Goal: Check status: Check status

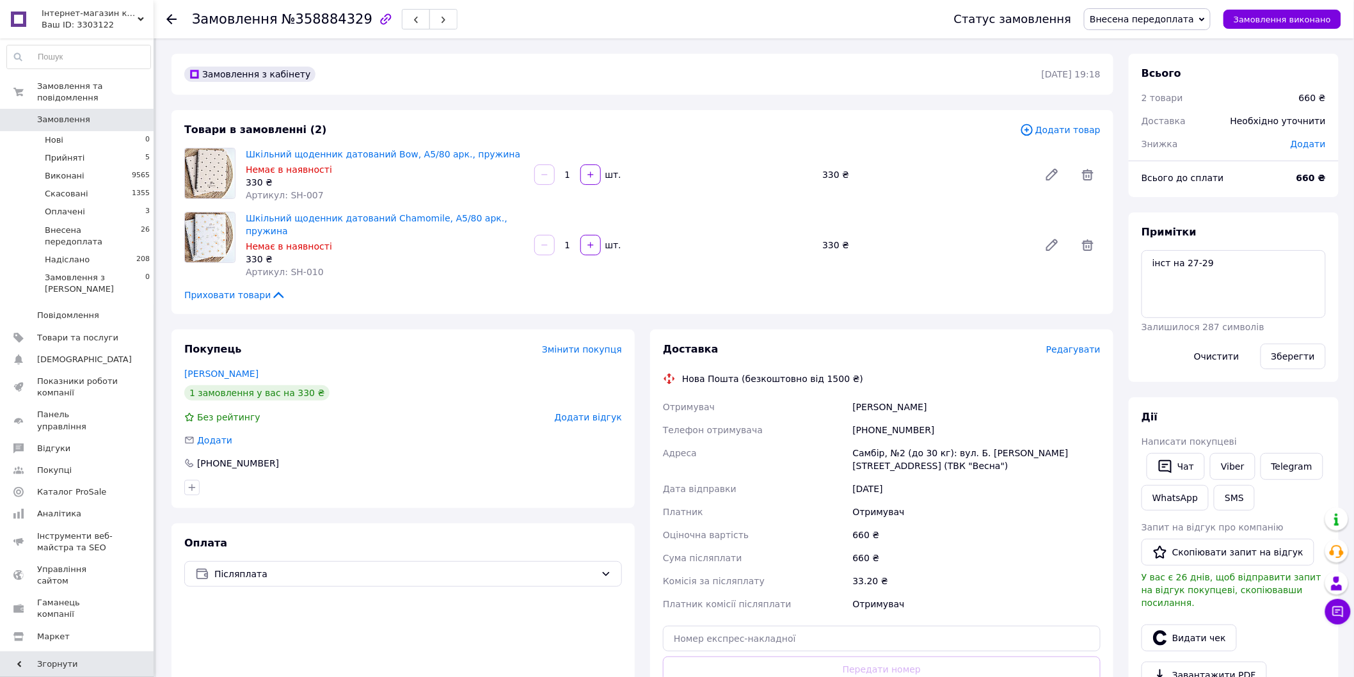
click at [860, 395] on div "[PERSON_NAME]" at bounding box center [976, 406] width 253 height 23
copy div "[PERSON_NAME]"
click at [310, 23] on span "№358884329" at bounding box center [326, 19] width 91 height 15
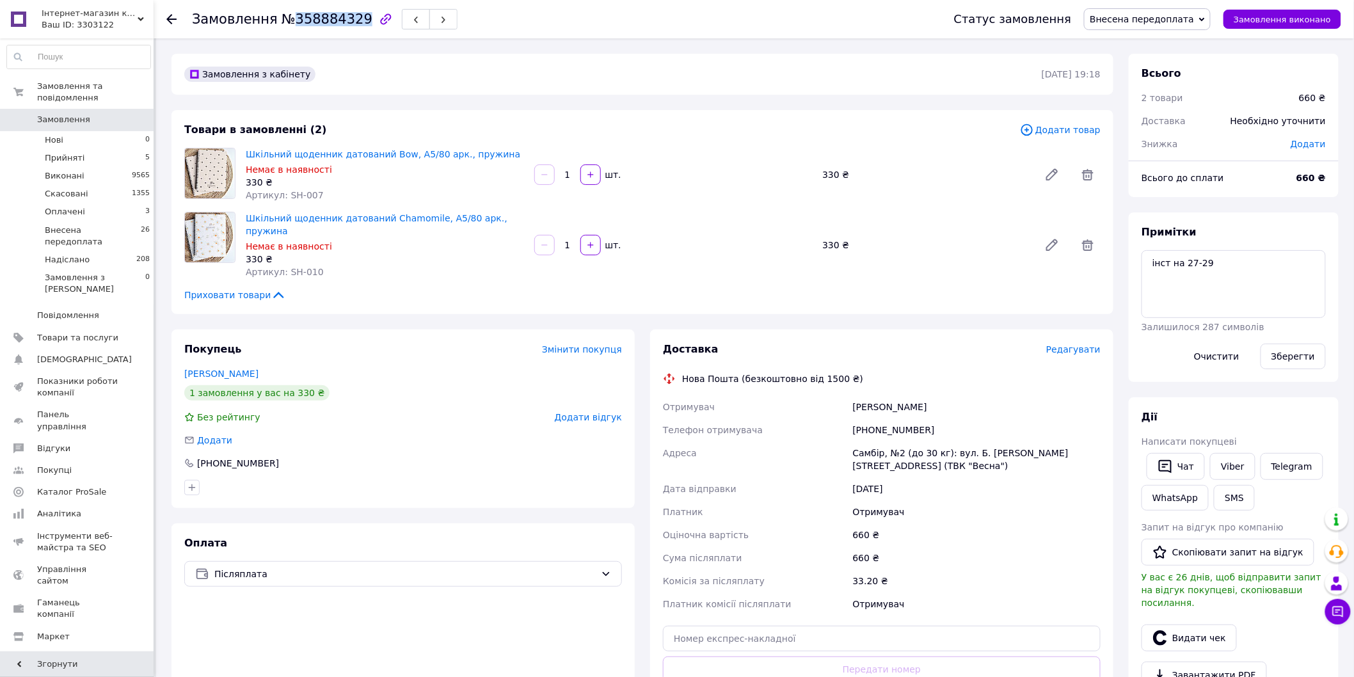
copy span "358884329"
click at [774, 629] on input "text" at bounding box center [882, 639] width 438 height 26
paste input "20451237577230"
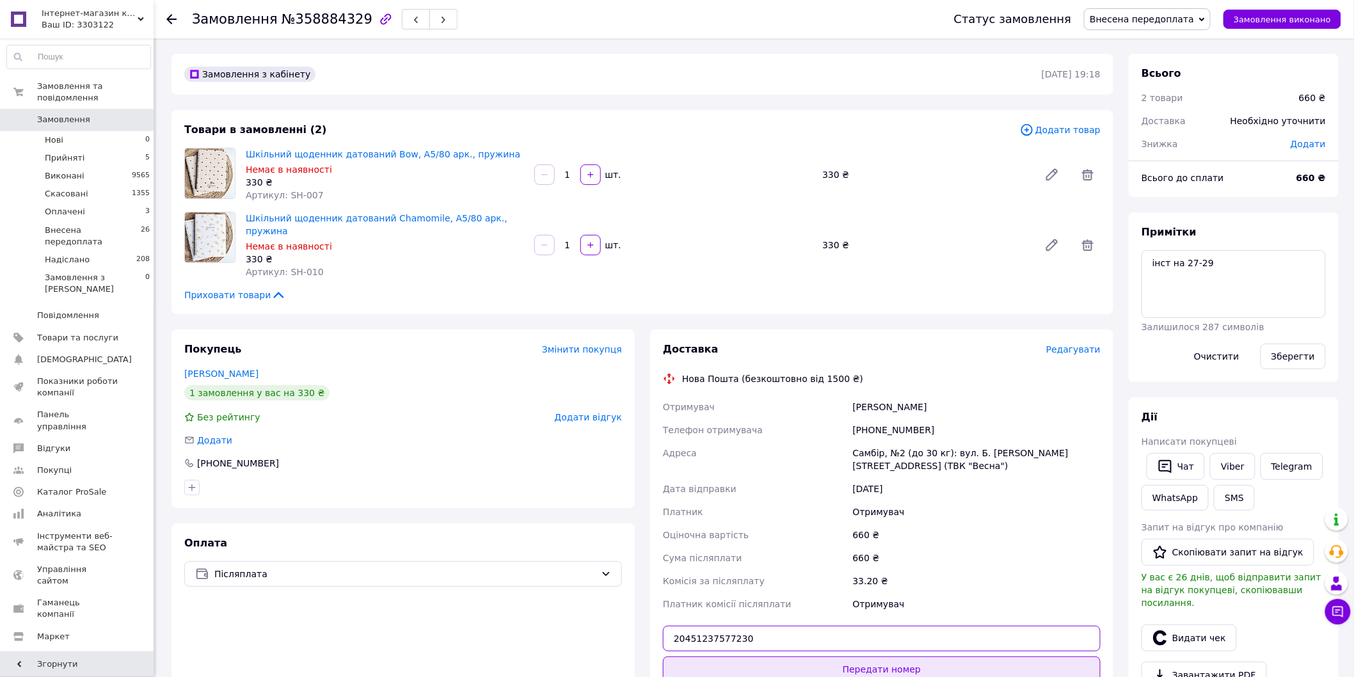
type input "20451237577230"
click at [781, 656] on button "Передати номер" at bounding box center [882, 669] width 438 height 26
